Goal: Information Seeking & Learning: Find specific fact

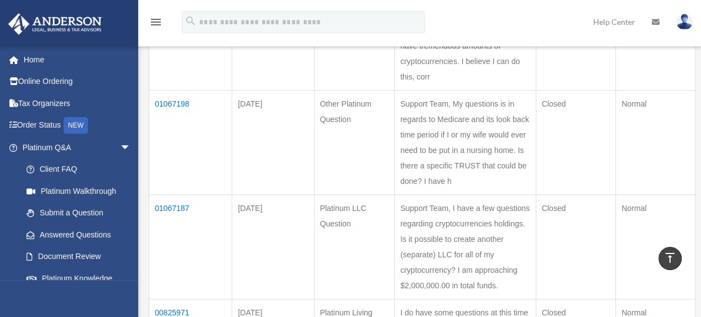
scroll to position [739, 0]
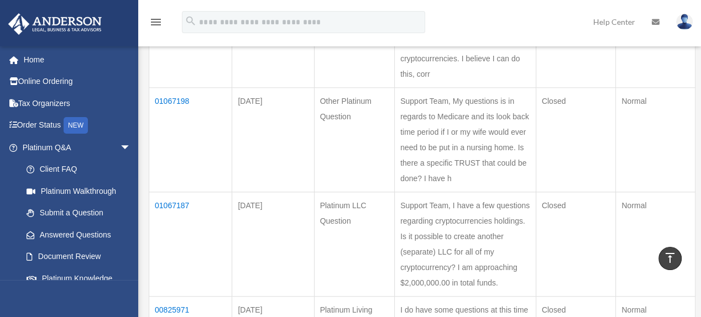
click at [167, 192] on td "01067187" at bounding box center [190, 244] width 83 height 105
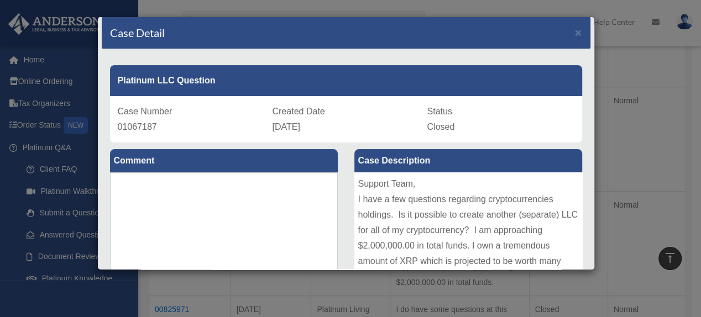
scroll to position [0, 0]
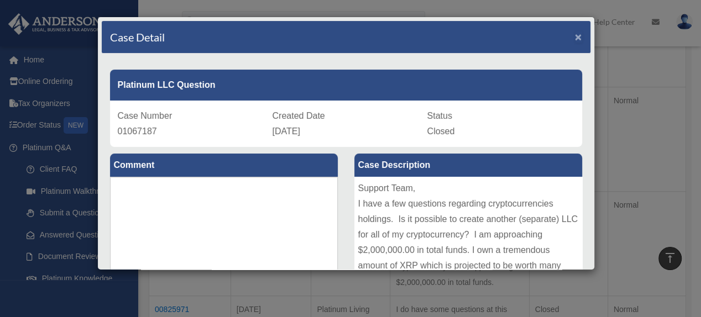
click at [575, 36] on span "×" at bounding box center [578, 36] width 7 height 13
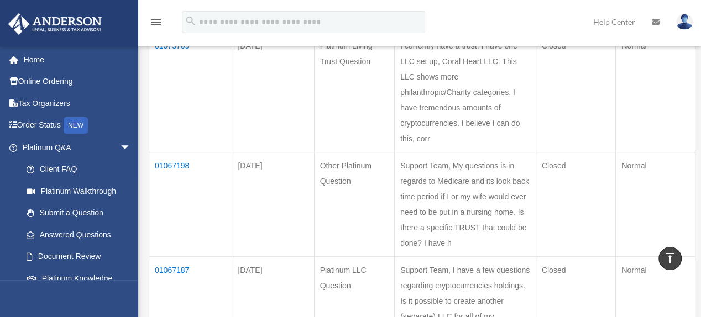
scroll to position [677, 0]
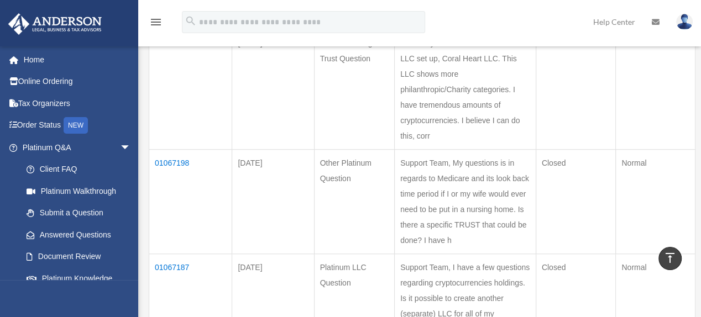
click at [452, 220] on td "Support Team, My questions is in regards to Medicare and its look back time per…" at bounding box center [466, 201] width 142 height 105
click at [451, 225] on td "Support Team, My questions is in regards to Medicare and its look back time per…" at bounding box center [466, 201] width 142 height 105
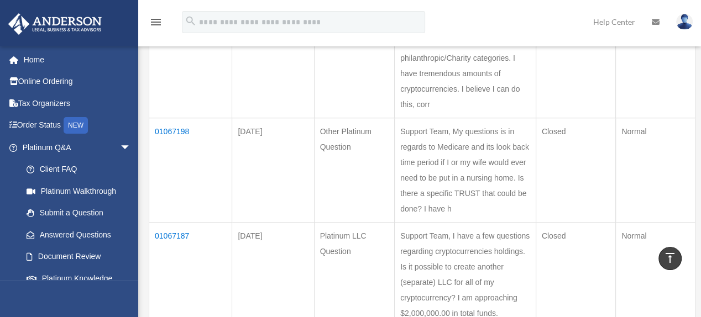
scroll to position [712, 0]
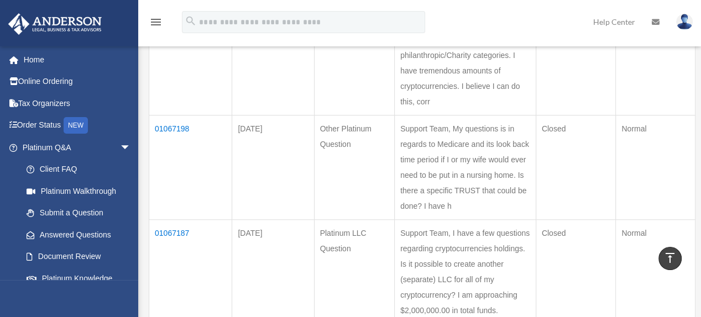
click at [165, 115] on td "01067198" at bounding box center [190, 167] width 83 height 105
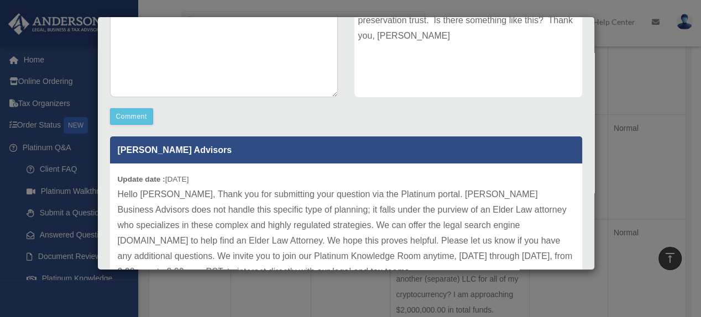
scroll to position [238, 0]
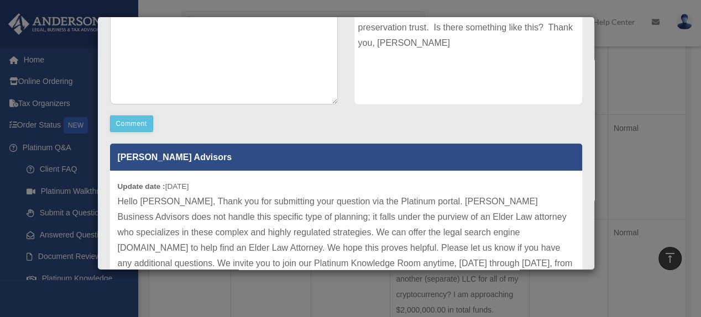
drag, startPoint x: 625, startPoint y: 90, endPoint x: 612, endPoint y: 113, distance: 26.8
click at [625, 90] on div "Case Detail × Other Platinum Question Case Number 01067198 Created Date August …" at bounding box center [350, 158] width 701 height 317
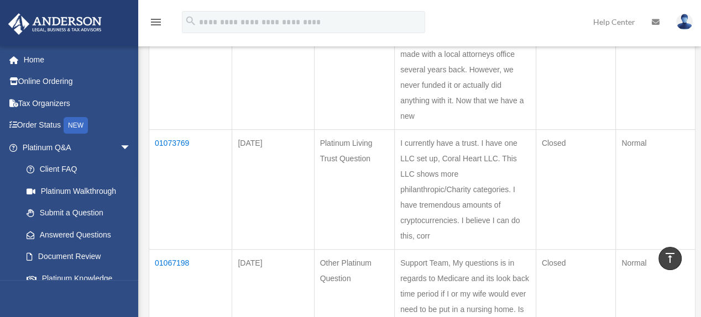
scroll to position [577, 0]
click at [161, 130] on td "01073769" at bounding box center [190, 190] width 83 height 120
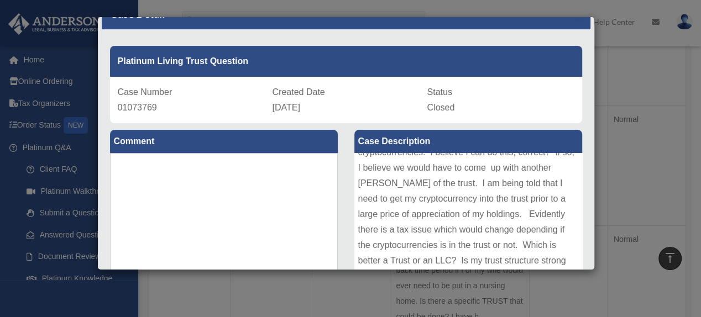
scroll to position [10, 0]
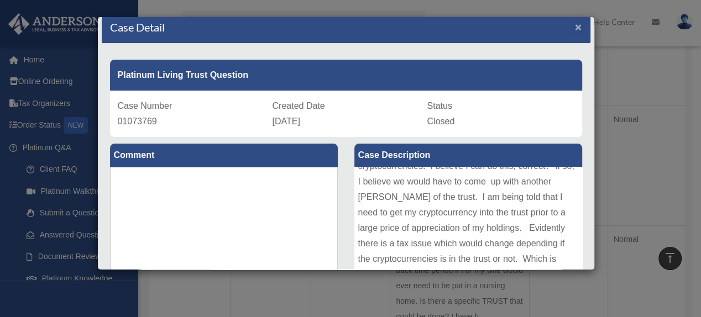
click at [575, 23] on span "×" at bounding box center [578, 26] width 7 height 13
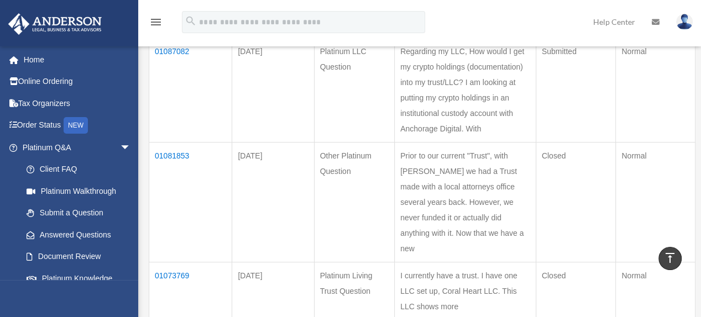
scroll to position [444, 0]
click at [172, 149] on td "01081853" at bounding box center [190, 203] width 83 height 120
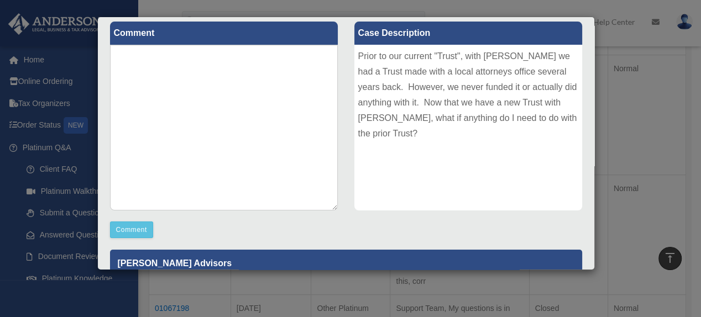
scroll to position [0, 0]
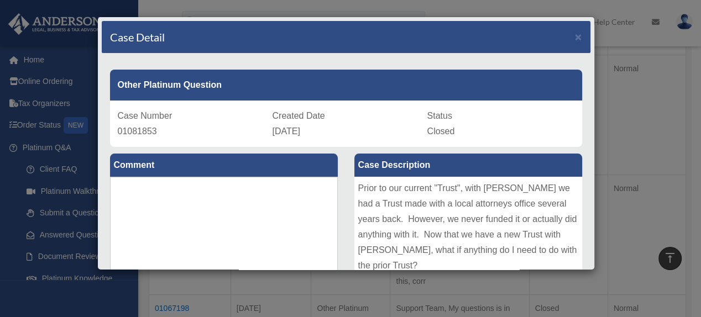
click at [199, 36] on div "Case Detail ×" at bounding box center [346, 37] width 489 height 33
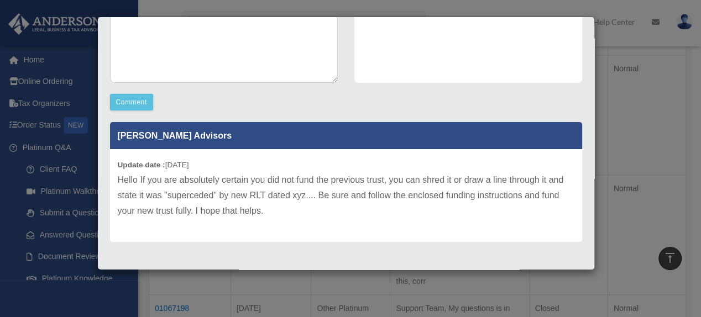
scroll to position [263, 0]
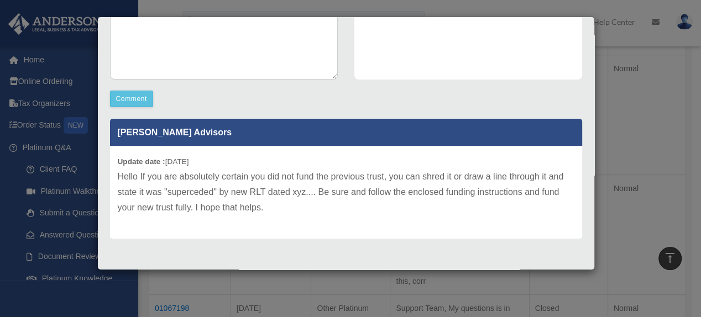
click at [602, 98] on div "Case Detail × Other Platinum Question Case Number 01081853 Created Date August …" at bounding box center [350, 158] width 701 height 317
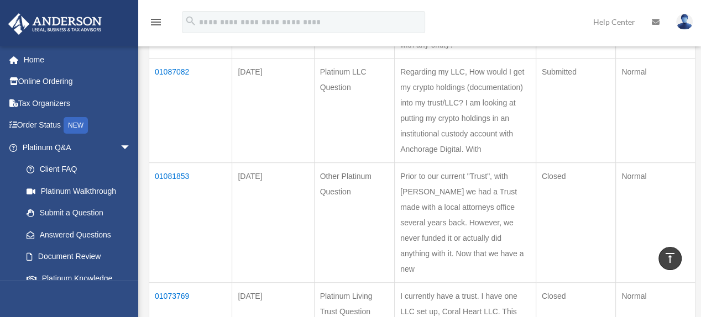
scroll to position [422, 0]
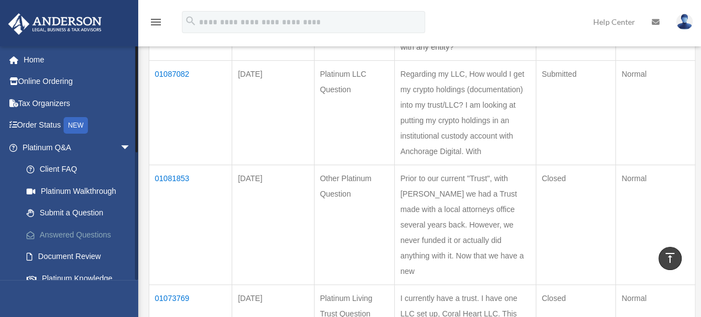
click at [100, 230] on link "Answered Questions" at bounding box center [81, 235] width 132 height 22
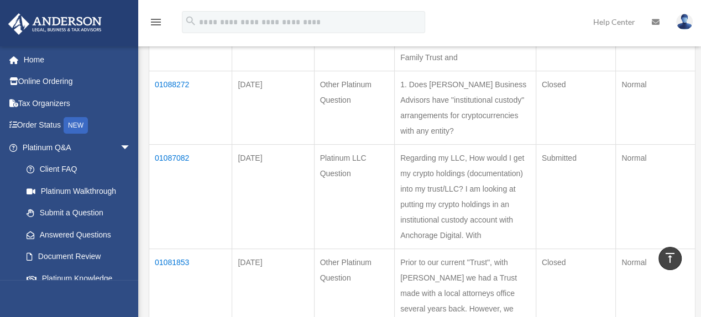
scroll to position [350, 0]
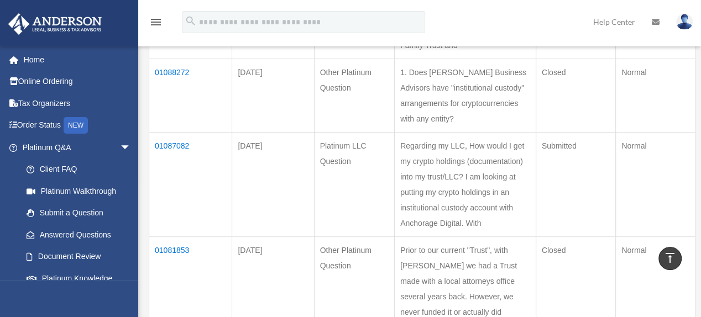
click at [173, 138] on td "01087082" at bounding box center [190, 184] width 83 height 105
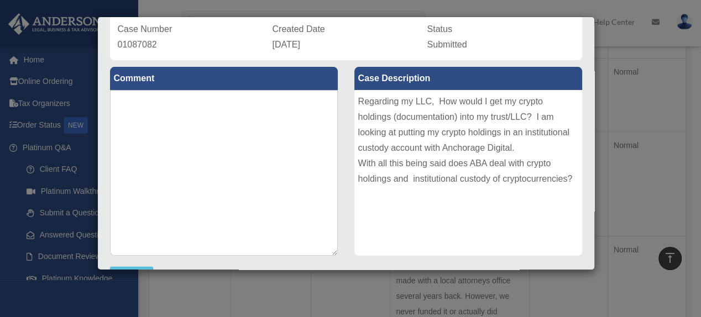
scroll to position [74, 0]
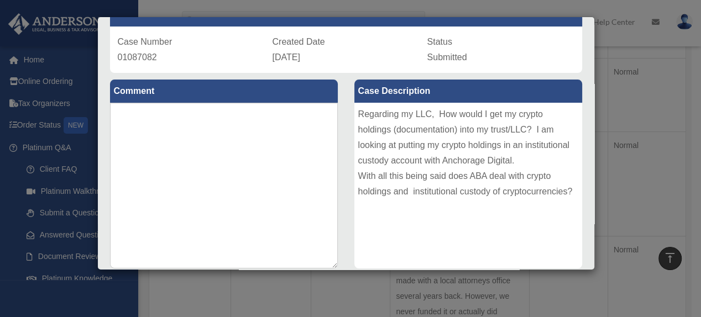
click at [627, 168] on div "Case Detail × Platinum LLC Question Case Number 01087082 Created Date August 23…" at bounding box center [350, 158] width 701 height 317
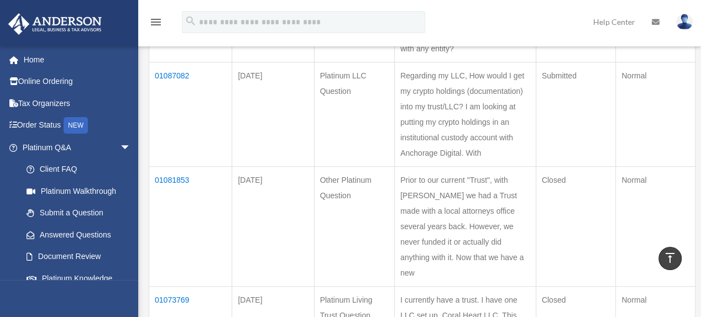
scroll to position [430, 0]
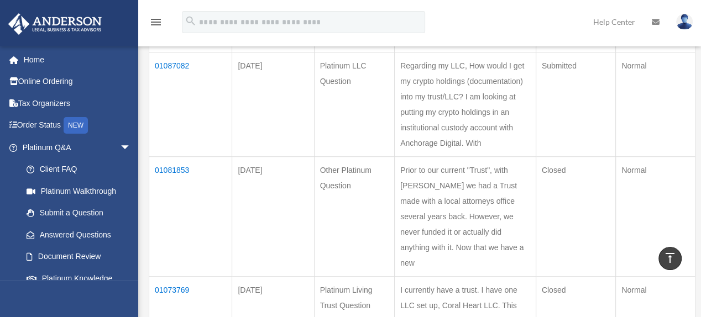
click at [168, 160] on td "01081853" at bounding box center [190, 217] width 83 height 120
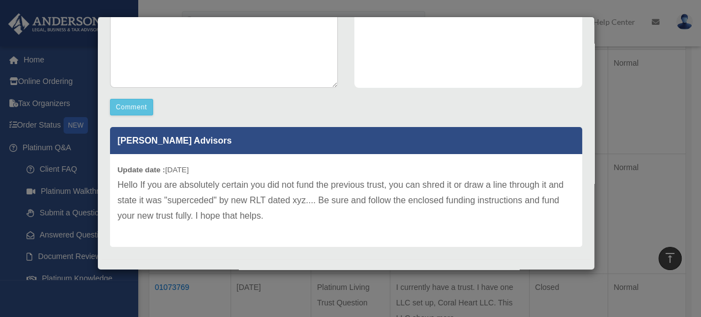
scroll to position [241, 0]
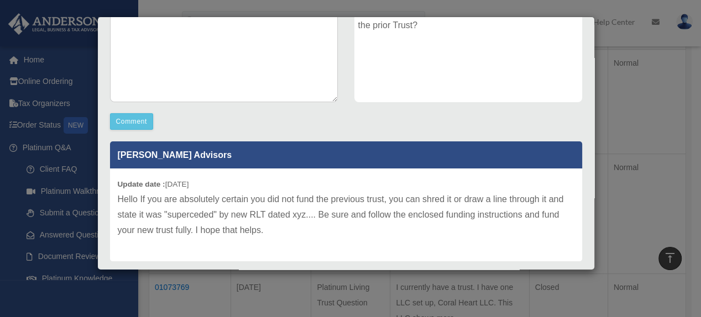
click at [607, 108] on div "Case Detail × Other Platinum Question Case Number 01081853 Created Date [DATE] …" at bounding box center [350, 158] width 701 height 317
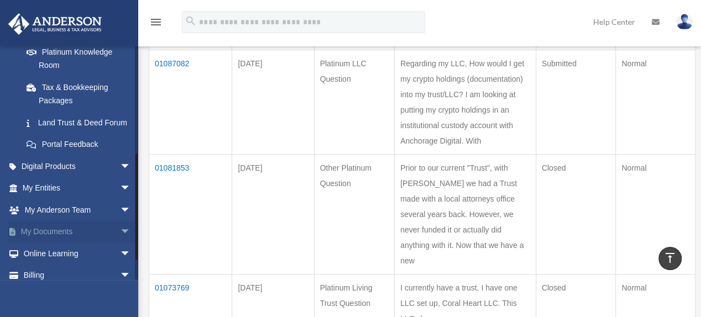
scroll to position [227, 0]
click at [75, 152] on link "Portal Feedback" at bounding box center [81, 144] width 132 height 22
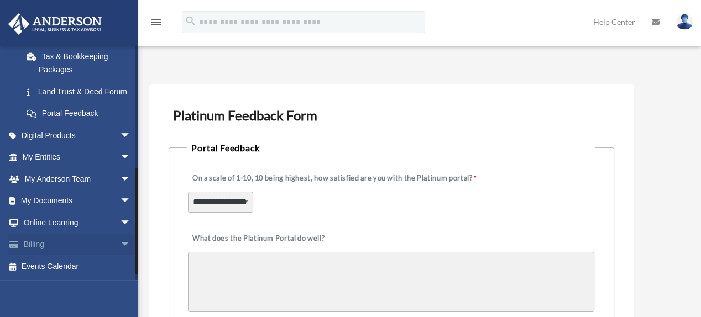
scroll to position [270, 0]
click at [120, 216] on span "arrow_drop_down" at bounding box center [131, 223] width 22 height 23
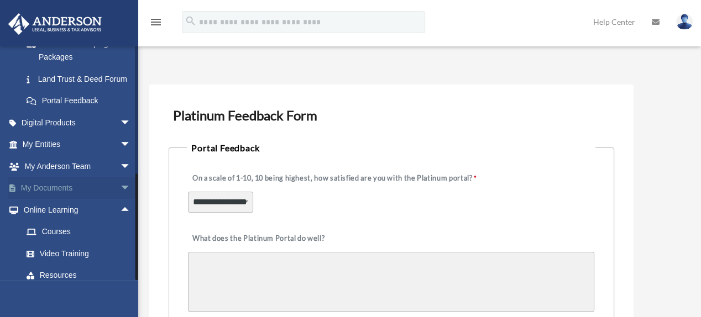
click at [120, 196] on span "arrow_drop_down" at bounding box center [131, 189] width 22 height 23
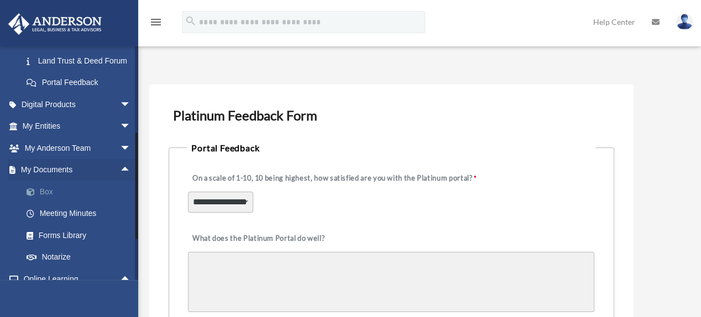
scroll to position [288, 0]
click at [120, 154] on span "arrow_drop_down" at bounding box center [131, 149] width 22 height 23
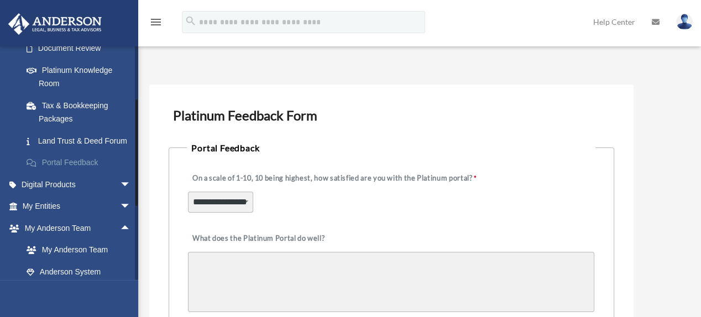
scroll to position [230, 0]
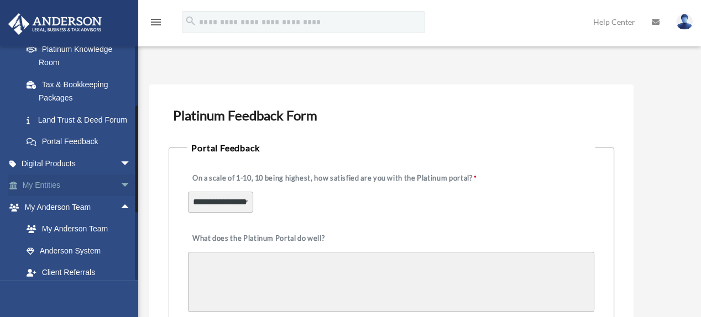
click at [120, 191] on span "arrow_drop_down" at bounding box center [131, 186] width 22 height 23
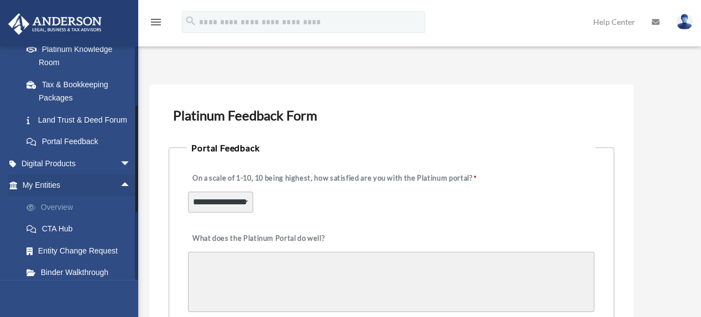
click at [54, 215] on link "Overview" at bounding box center [81, 207] width 132 height 22
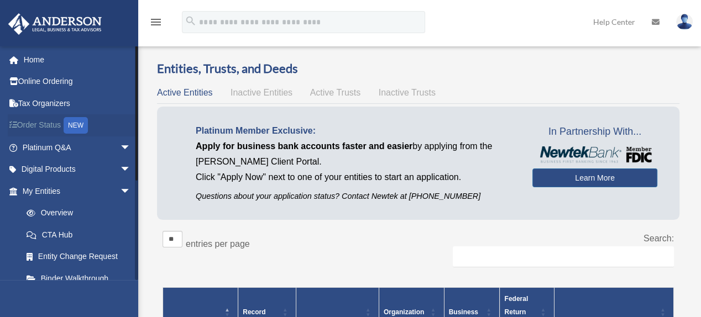
click at [82, 120] on div "NEW" at bounding box center [76, 125] width 24 height 17
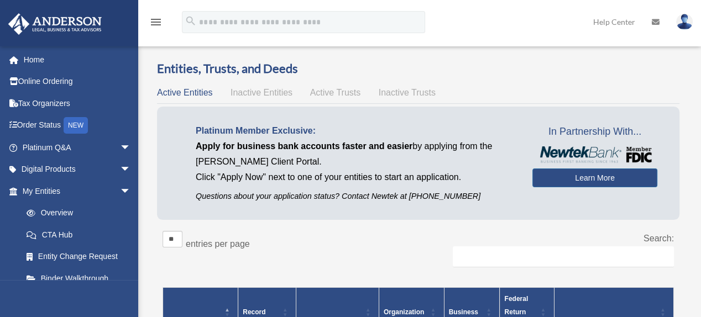
click at [139, 218] on div "Overview date_range Published on Last updated [DATE] [DATE] by [PERSON_NAME] Ad…" at bounding box center [419, 317] width 563 height 552
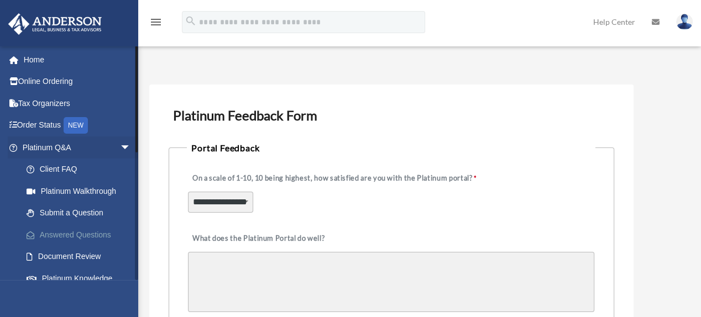
click at [86, 226] on link "Answered Questions" at bounding box center [81, 235] width 132 height 22
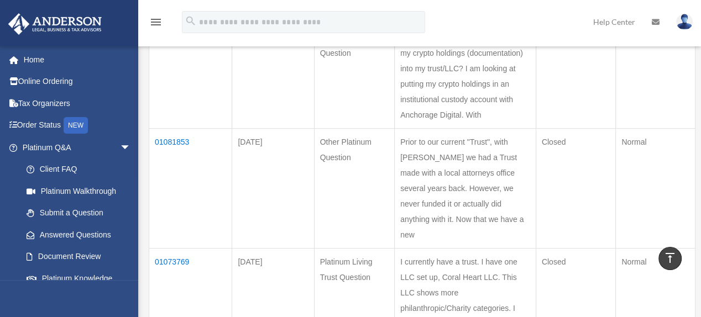
scroll to position [512, 0]
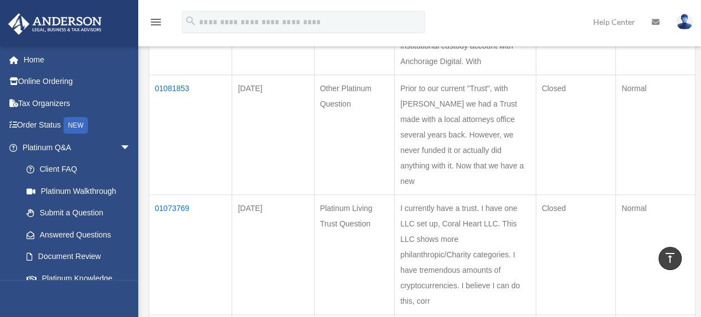
click at [165, 80] on td "01081853" at bounding box center [190, 135] width 83 height 120
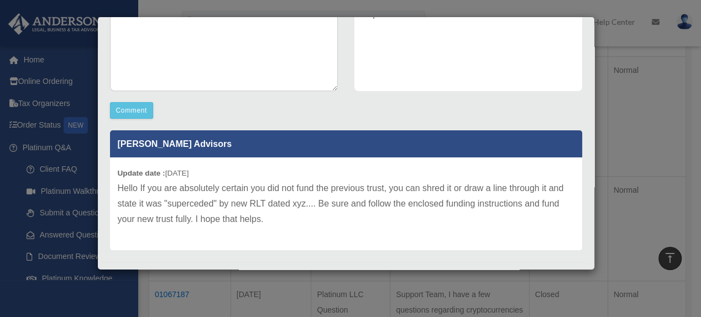
scroll to position [239, 0]
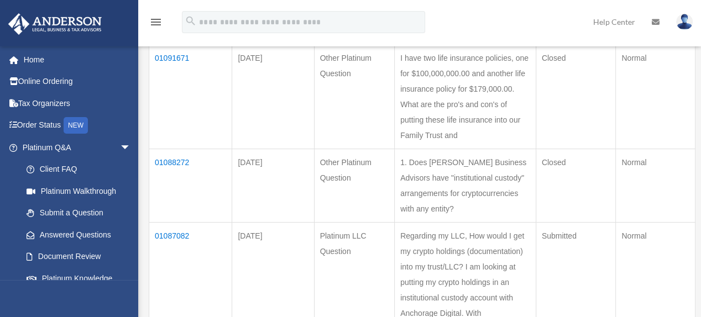
scroll to position [261, 0]
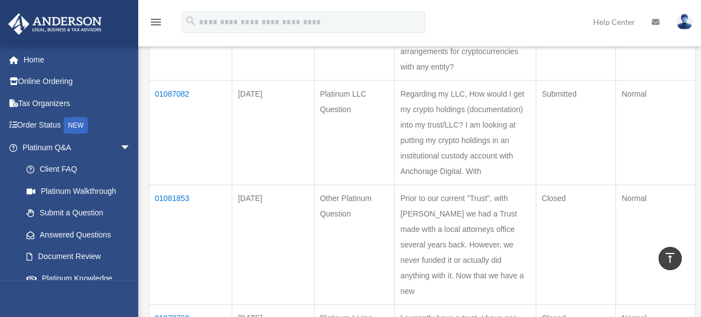
scroll to position [402, 0]
click at [175, 87] on td "01087082" at bounding box center [190, 132] width 83 height 105
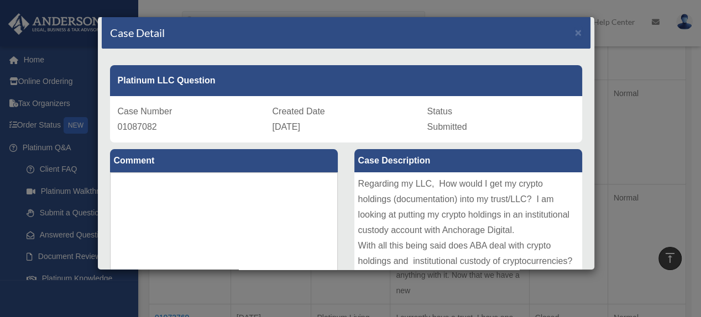
scroll to position [0, 0]
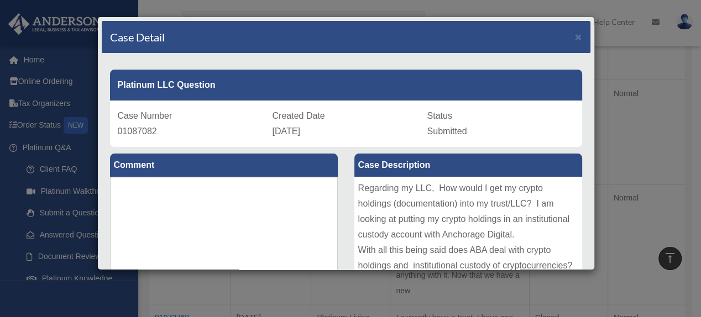
click at [573, 34] on div "Case Detail ×" at bounding box center [346, 37] width 489 height 33
click at [575, 35] on span "×" at bounding box center [578, 36] width 7 height 13
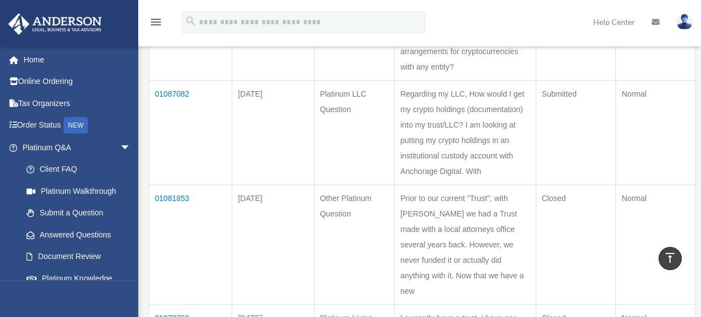
click at [180, 86] on td "01087082" at bounding box center [190, 132] width 83 height 105
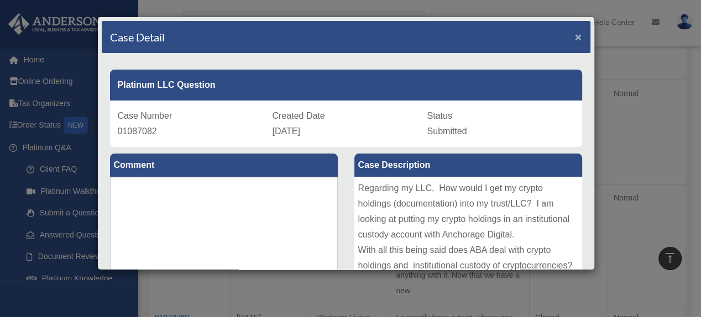
click at [575, 33] on span "×" at bounding box center [578, 36] width 7 height 13
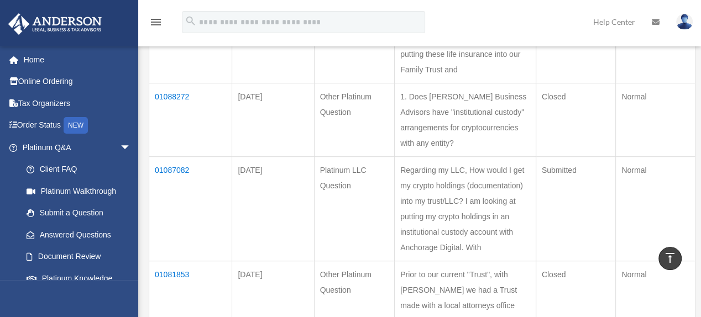
scroll to position [277, 0]
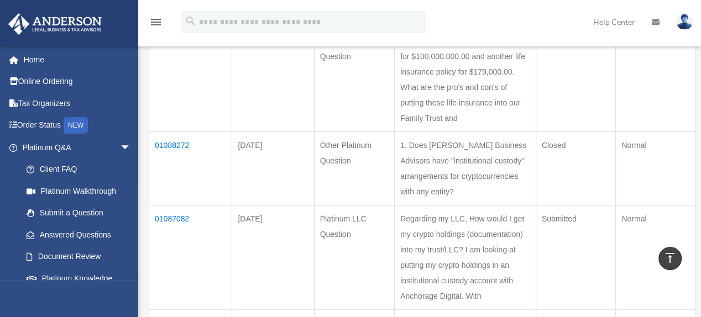
click at [180, 139] on td "01088272" at bounding box center [190, 169] width 83 height 74
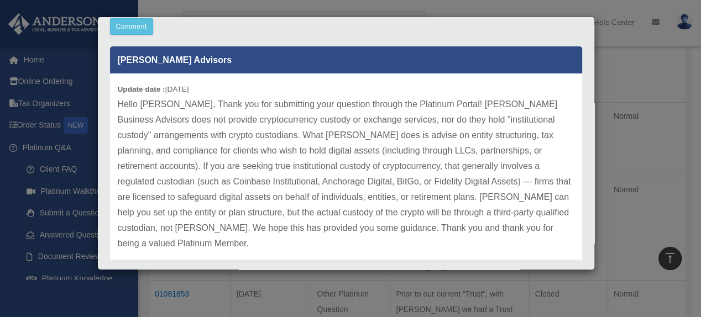
scroll to position [335, 0]
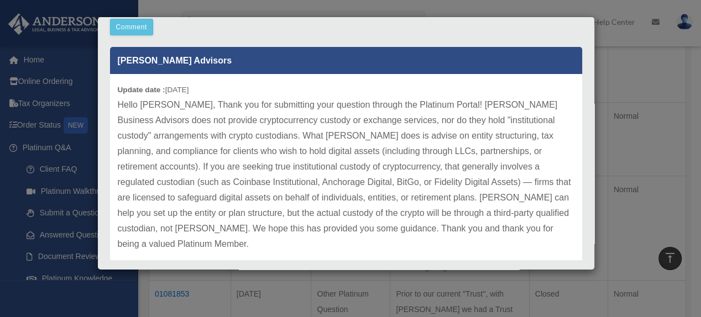
click at [635, 41] on div "Case Detail × Other Platinum Question Case Number 01088272 Created Date [DATE] …" at bounding box center [350, 158] width 701 height 317
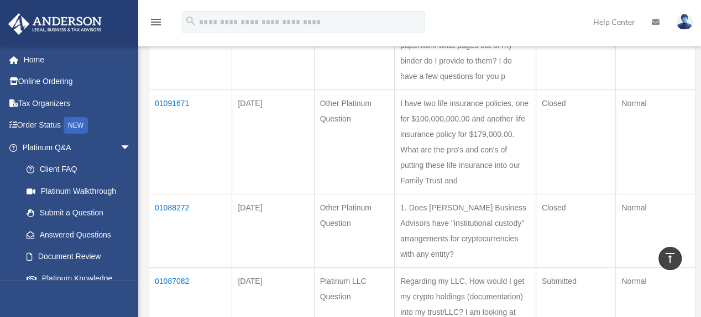
scroll to position [200, 0]
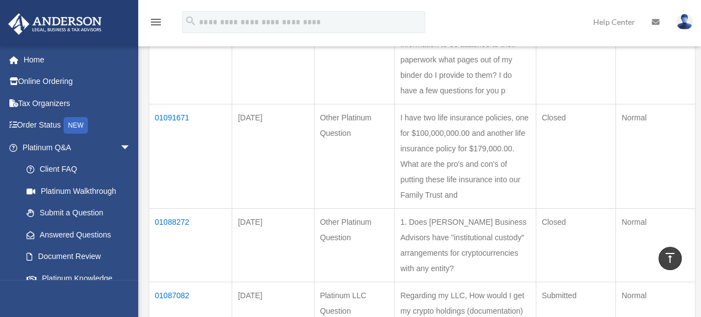
click at [174, 110] on td "01091671" at bounding box center [190, 156] width 83 height 105
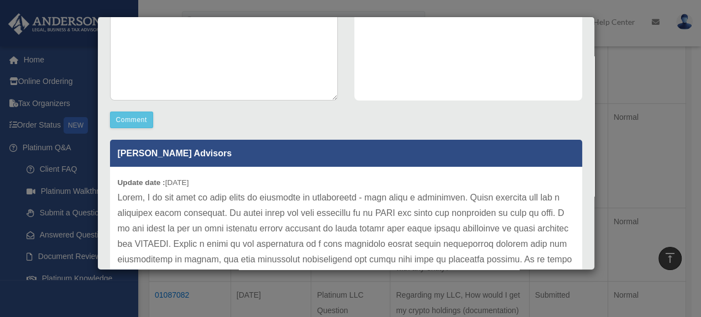
scroll to position [237, 0]
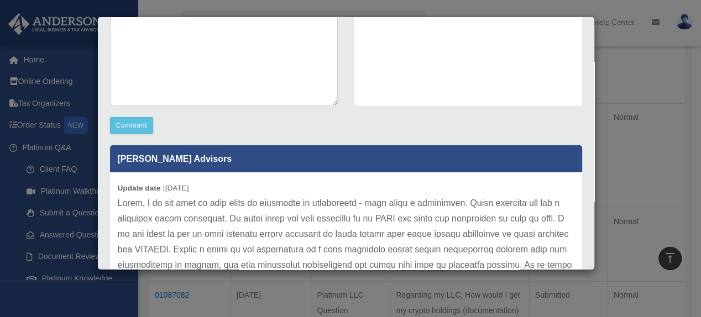
click at [619, 63] on div "Case Detail × Other Platinum Question Case Number 01091671 Created Date [DATE] …" at bounding box center [350, 158] width 701 height 317
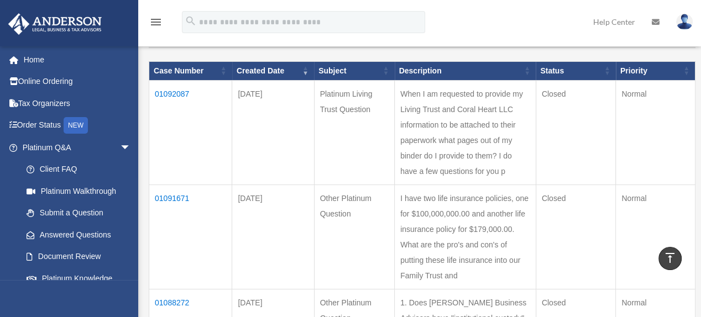
scroll to position [119, 0]
click at [171, 86] on td "01092087" at bounding box center [190, 132] width 83 height 105
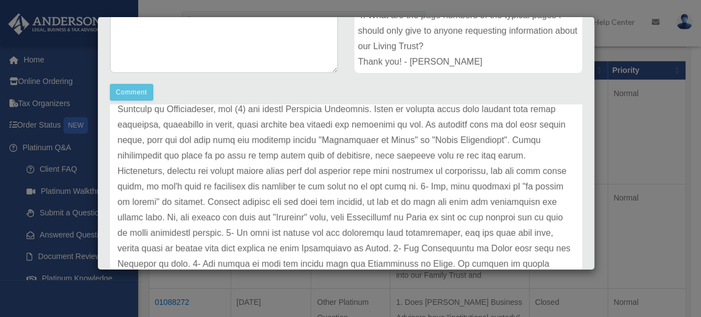
scroll to position [271, 0]
drag, startPoint x: 523, startPoint y: 175, endPoint x: 501, endPoint y: 178, distance: 21.7
click at [520, 175] on p at bounding box center [346, 186] width 457 height 232
click at [231, 185] on p at bounding box center [346, 186] width 457 height 232
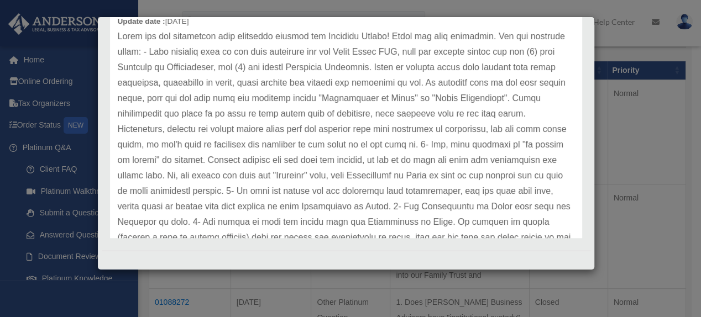
scroll to position [45, 0]
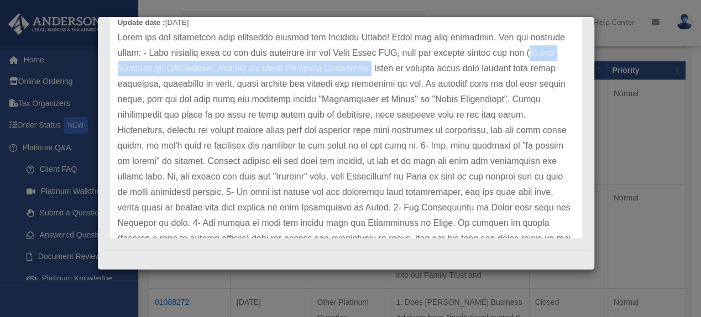
drag, startPoint x: 146, startPoint y: 67, endPoint x: 427, endPoint y: 69, distance: 280.9
click at [427, 69] on p at bounding box center [346, 146] width 457 height 232
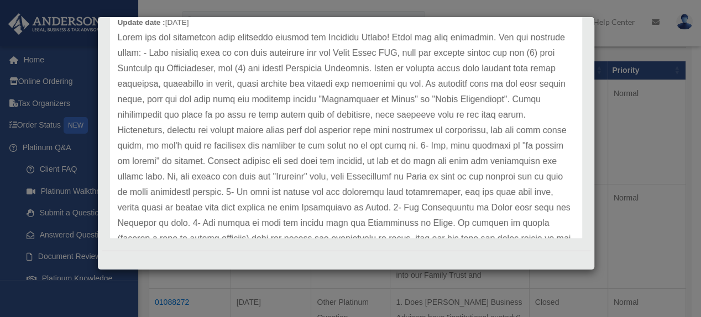
click at [235, 120] on p at bounding box center [346, 146] width 457 height 232
